Goal: Task Accomplishment & Management: Manage account settings

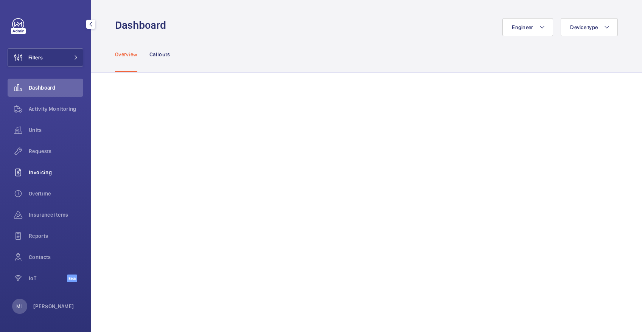
click at [46, 171] on span "Invoicing" at bounding box center [56, 173] width 55 height 8
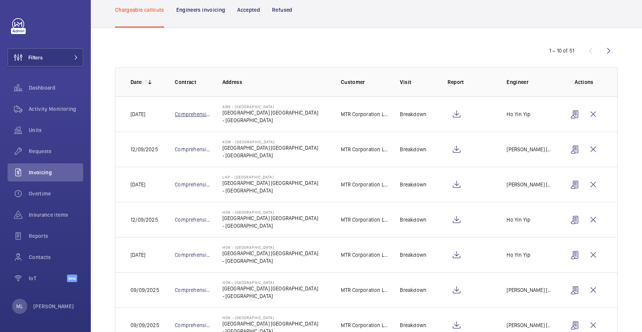
scroll to position [19, 0]
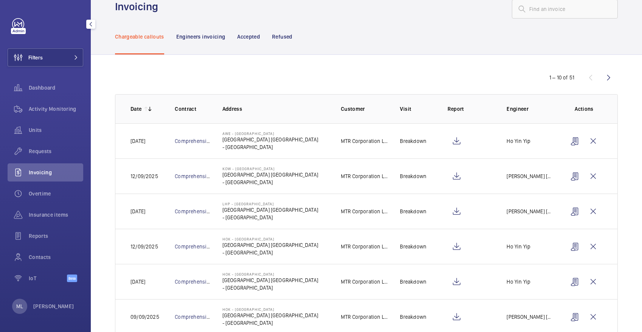
click at [48, 301] on div "ML [PERSON_NAME]" at bounding box center [43, 306] width 62 height 15
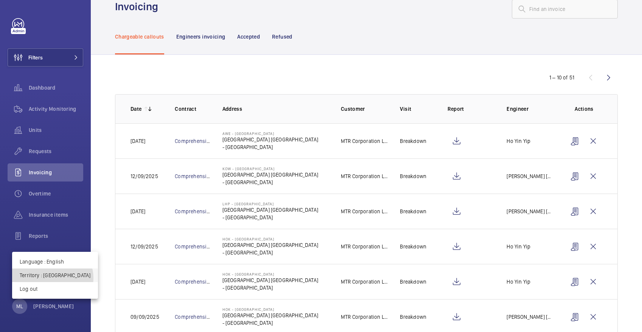
click at [52, 278] on p "Territory : [GEOGRAPHIC_DATA]" at bounding box center [55, 276] width 71 height 8
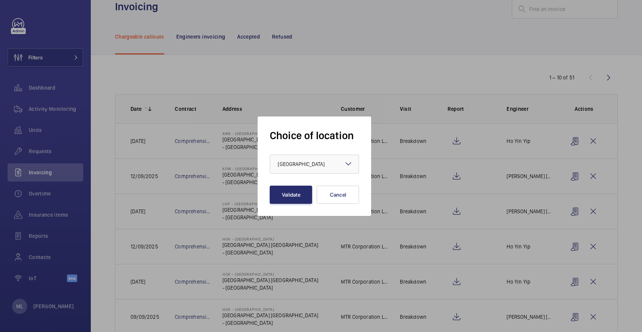
click at [303, 174] on form "Choice of location × [GEOGRAPHIC_DATA] × Validate Cancel" at bounding box center [314, 166] width 89 height 75
click at [305, 167] on div "× [GEOGRAPHIC_DATA]" at bounding box center [311, 164] width 66 height 8
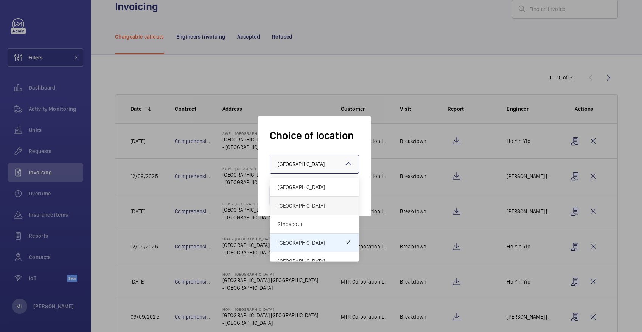
click at [324, 207] on span "[GEOGRAPHIC_DATA]" at bounding box center [314, 206] width 73 height 8
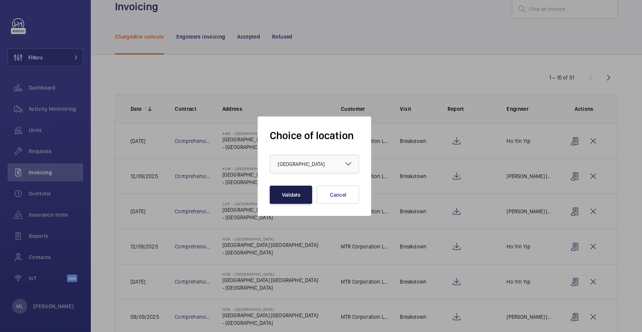
click at [294, 202] on button "Validate" at bounding box center [291, 195] width 42 height 18
